Goal: Information Seeking & Learning: Find contact information

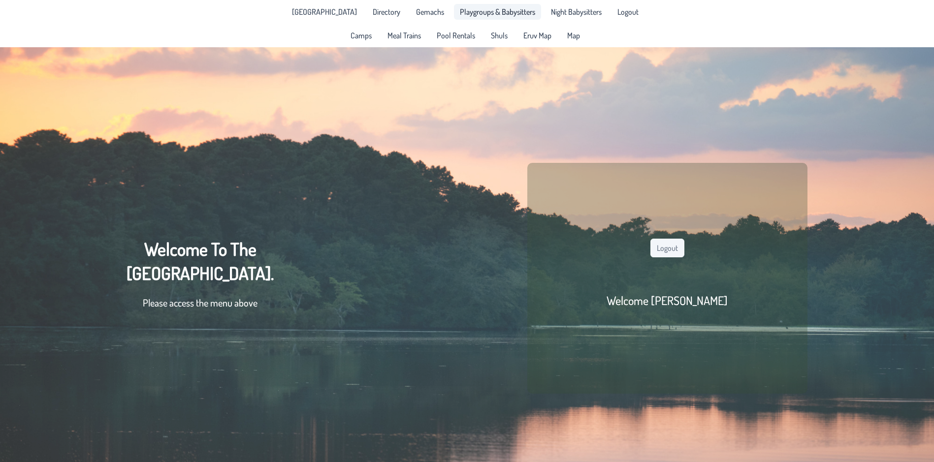
click at [489, 15] on span "Playgroups & Babysitters" at bounding box center [497, 12] width 75 height 8
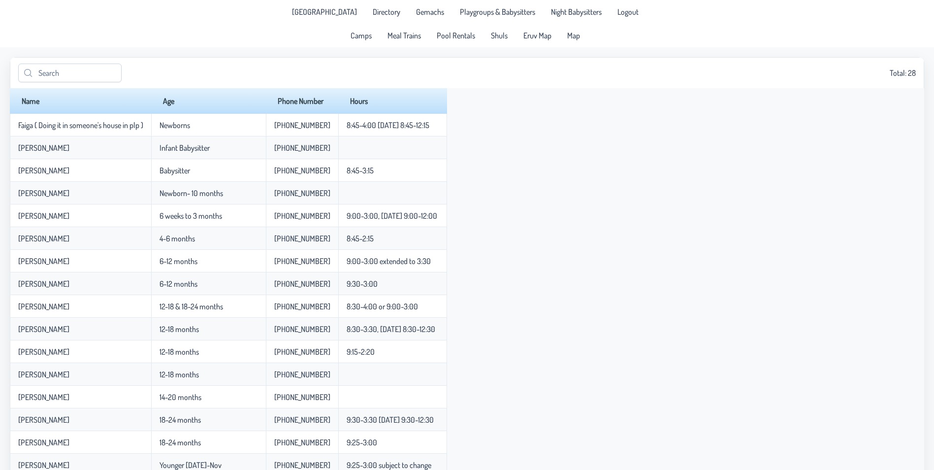
drag, startPoint x: 293, startPoint y: 15, endPoint x: 622, endPoint y: 34, distance: 330.0
click at [632, 30] on div "[GEOGRAPHIC_DATA] Directory Gemachs Playgroups & Babysitters Night Babysitters …" at bounding box center [467, 23] width 934 height 47
drag, startPoint x: 596, startPoint y: 36, endPoint x: 254, endPoint y: 32, distance: 342.7
click at [253, 32] on div "[GEOGRAPHIC_DATA] Directory Gemachs Playgroups & Babysitters Night Babysitters …" at bounding box center [467, 23] width 934 height 47
drag, startPoint x: 891, startPoint y: 77, endPoint x: 921, endPoint y: 74, distance: 29.7
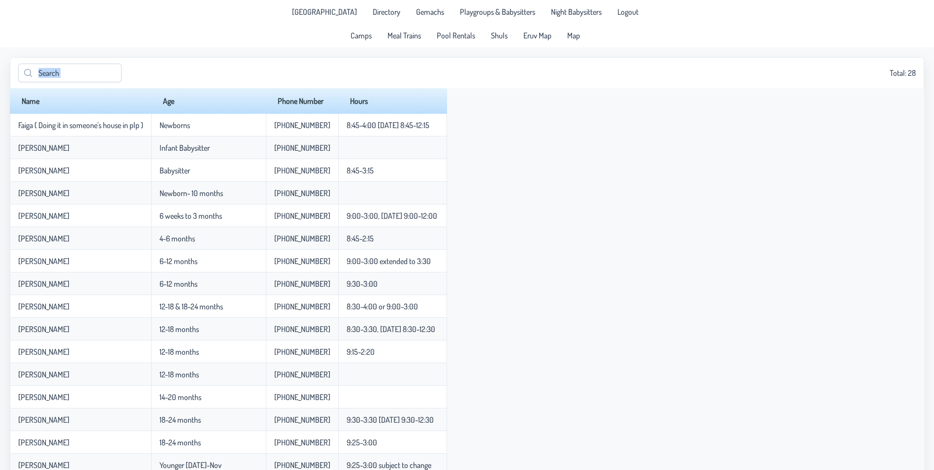
click at [921, 74] on div "Total: 28" at bounding box center [467, 72] width 914 height 31
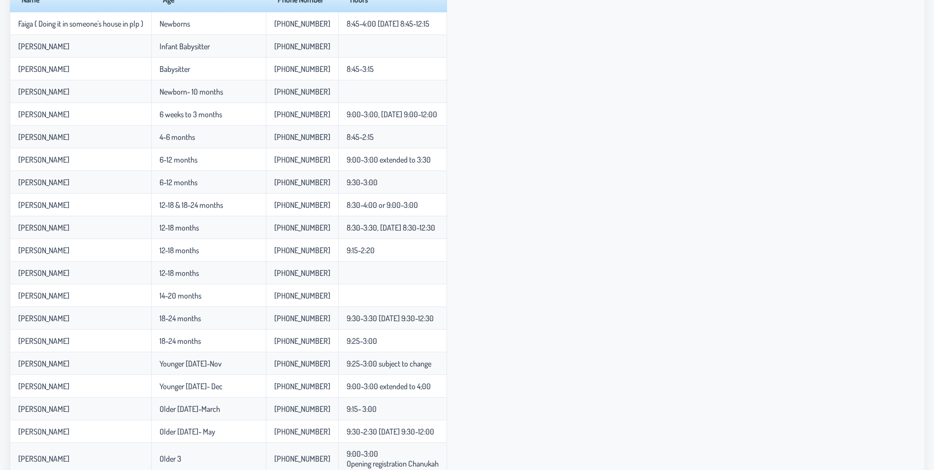
scroll to position [98, 0]
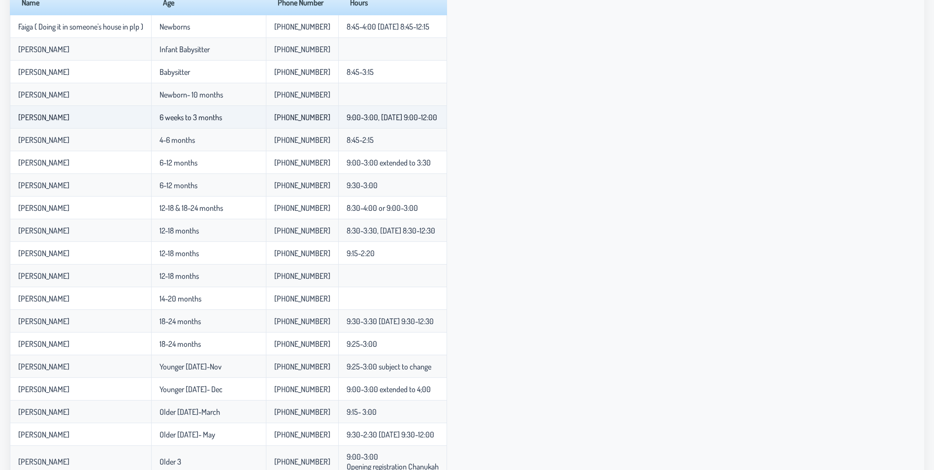
drag, startPoint x: 417, startPoint y: 167, endPoint x: 355, endPoint y: 120, distance: 77.6
click at [355, 120] on tbody "Faiga ( Doing it in someone's house in plp ) Newborns [PHONE_NUMBER] 8:45-4:00 …" at bounding box center [228, 336] width 437 height 643
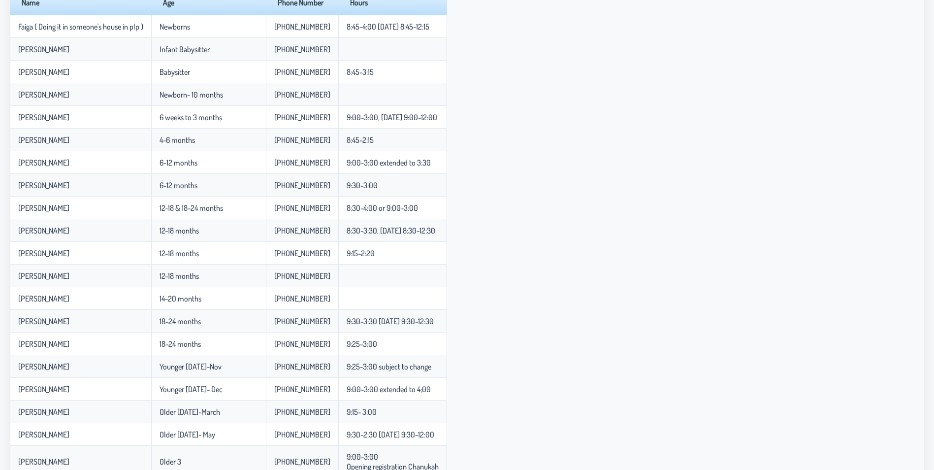
click at [576, 180] on div "Name Age Phone Number Hours Faiga ( Doing it in someone's house in plp ) Newbor…" at bounding box center [467, 324] width 914 height 669
click at [576, 193] on div "Name Age Phone Number Hours Faiga ( Doing it in someone's house in plp ) Newbor…" at bounding box center [467, 324] width 914 height 669
